Goal: Task Accomplishment & Management: Use online tool/utility

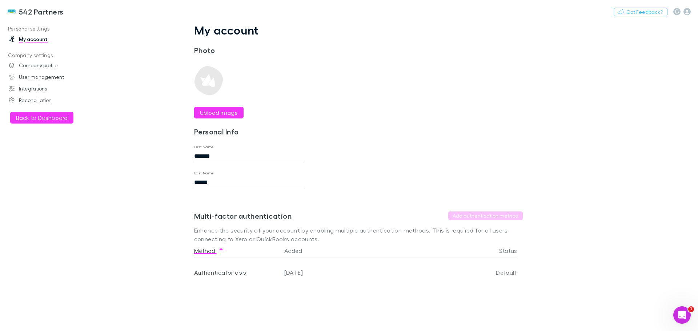
click at [41, 117] on button "Back to Dashboard" at bounding box center [41, 118] width 63 height 12
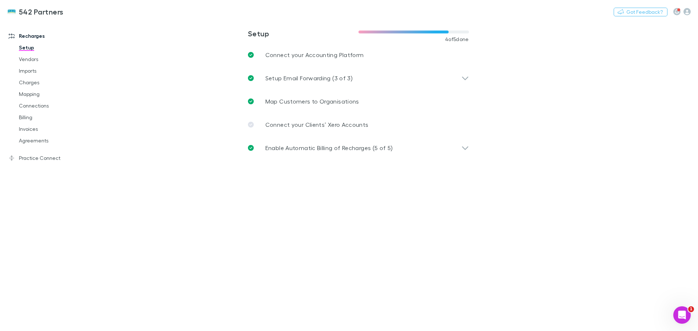
drag, startPoint x: 21, startPoint y: 97, endPoint x: 140, endPoint y: 121, distance: 120.5
click at [21, 97] on link "Mapping" at bounding box center [55, 94] width 87 height 12
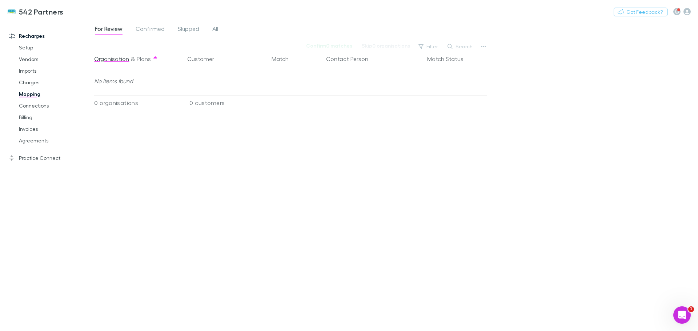
click at [686, 11] on icon "button" at bounding box center [686, 11] width 7 height 7
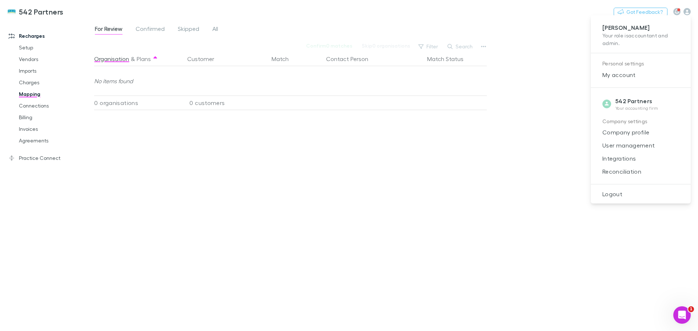
click at [610, 160] on span "Integrations" at bounding box center [641, 158] width 88 height 9
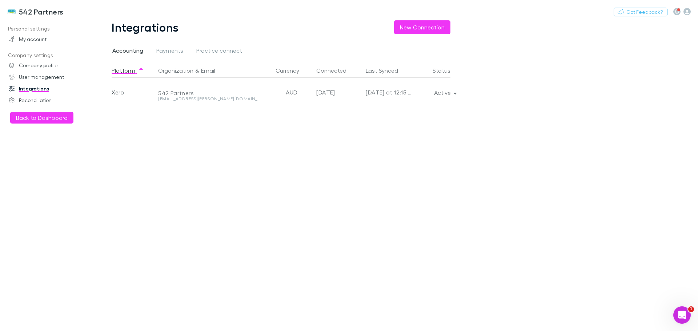
click at [456, 92] on icon "button" at bounding box center [455, 92] width 3 height 5
click at [386, 108] on p "Re-sync now" at bounding box center [411, 107] width 88 height 9
click at [21, 116] on div at bounding box center [349, 165] width 698 height 331
click at [24, 119] on button "Back to Dashboard" at bounding box center [41, 118] width 63 height 12
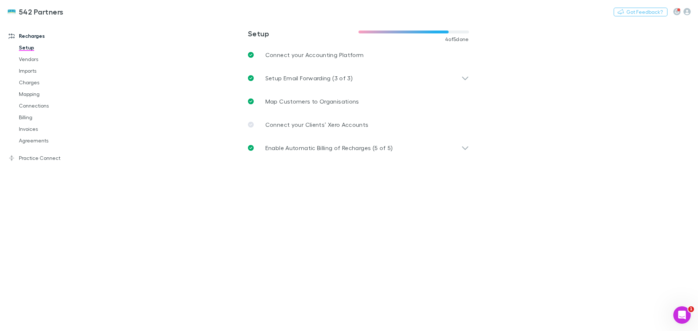
click at [26, 94] on link "Mapping" at bounding box center [55, 94] width 87 height 12
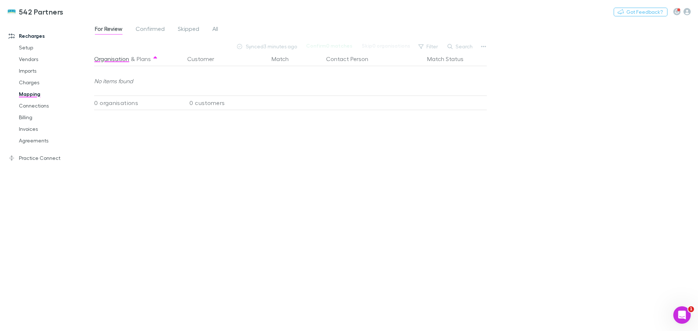
click at [216, 27] on span "All" at bounding box center [215, 29] width 6 height 9
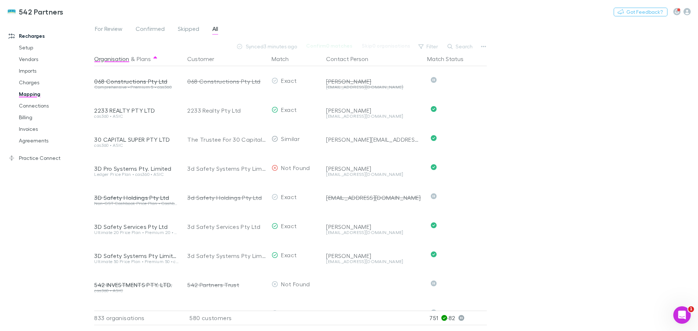
click at [461, 43] on button "Search" at bounding box center [460, 46] width 33 height 9
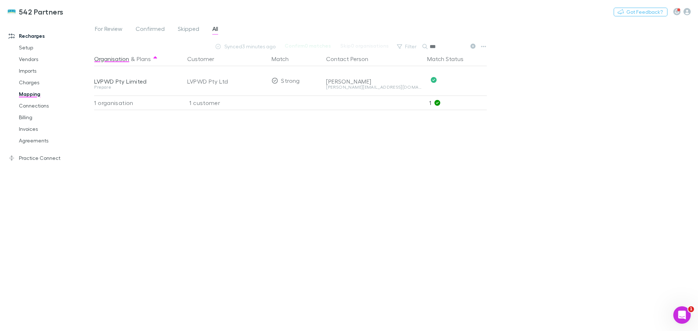
type input "***"
click at [473, 44] on icon at bounding box center [472, 46] width 5 height 5
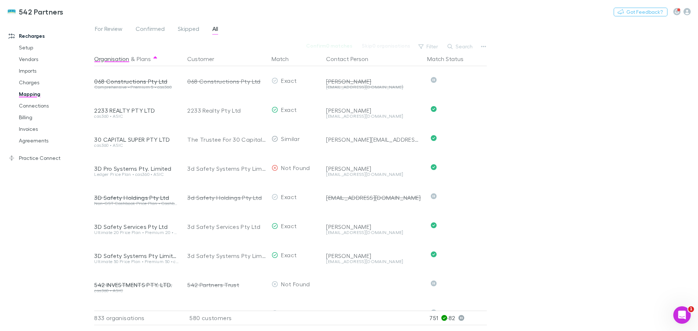
click at [465, 47] on button "Search" at bounding box center [460, 46] width 33 height 9
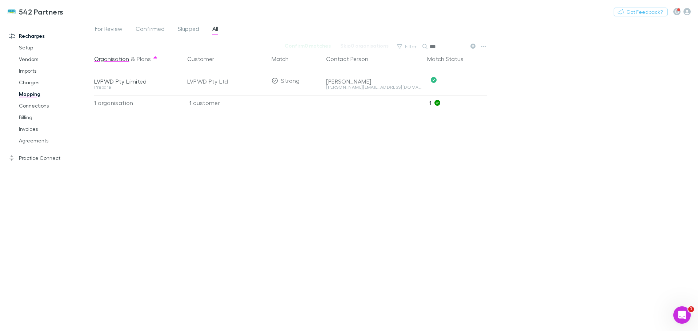
type input "***"
click at [34, 140] on link "Agreements" at bounding box center [55, 141] width 87 height 12
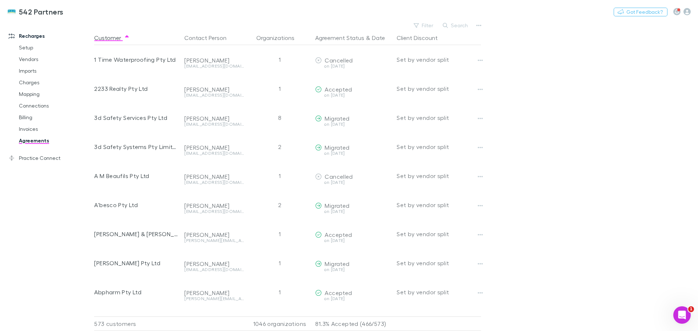
click at [464, 25] on button "Search" at bounding box center [455, 25] width 33 height 9
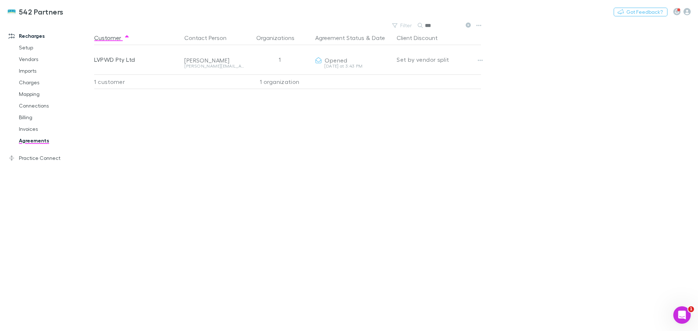
type input "***"
click at [481, 61] on icon "button" at bounding box center [480, 60] width 5 height 6
click at [412, 75] on p "Send again" at bounding box center [435, 75] width 88 height 9
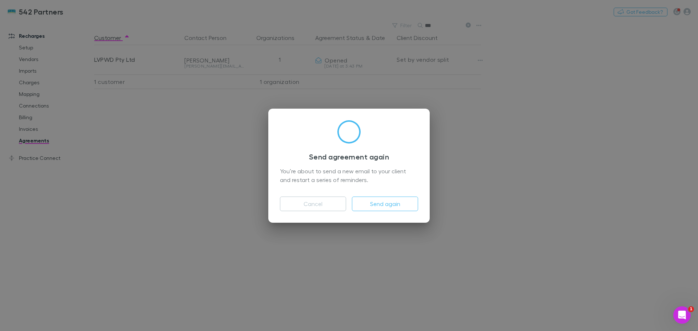
click at [385, 203] on button "Send again" at bounding box center [385, 204] width 66 height 15
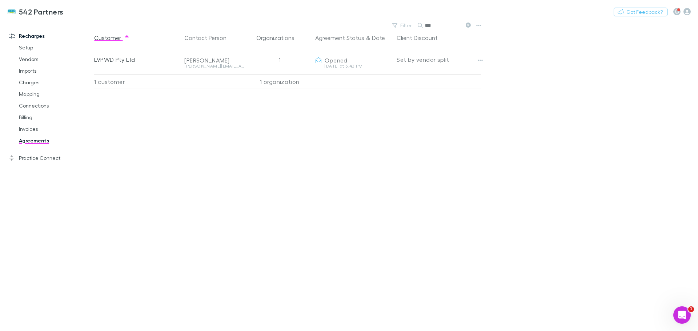
click at [29, 96] on link "Mapping" at bounding box center [55, 94] width 87 height 12
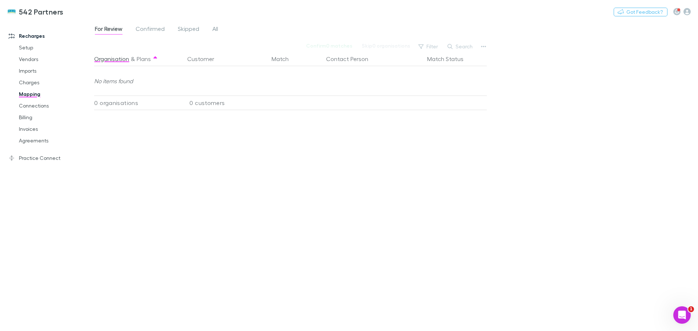
click at [29, 156] on link "Practice Connect" at bounding box center [49, 158] width 97 height 12
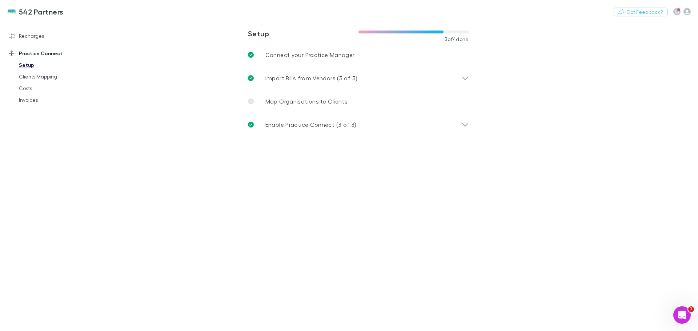
click at [32, 76] on link "Clients Mapping" at bounding box center [55, 77] width 87 height 12
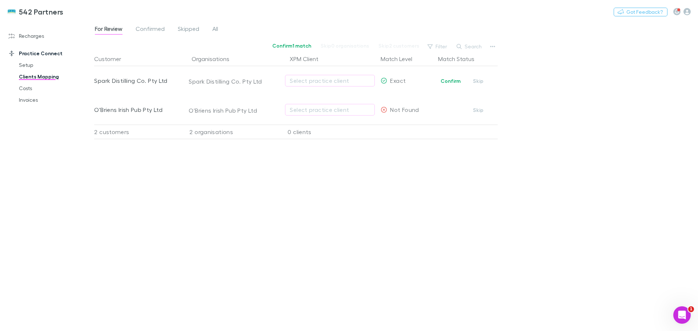
click at [309, 81] on div "Select practice client" at bounding box center [330, 80] width 80 height 9
type input "*"
click at [230, 214] on div at bounding box center [349, 165] width 698 height 331
click at [314, 112] on div "Select practice client" at bounding box center [330, 109] width 80 height 9
click at [314, 112] on input "text" at bounding box center [348, 109] width 121 height 13
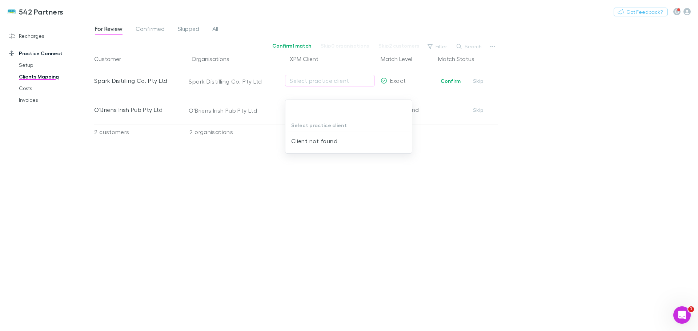
click at [230, 168] on div at bounding box center [349, 165] width 698 height 331
